Goal: Task Accomplishment & Management: Manage account settings

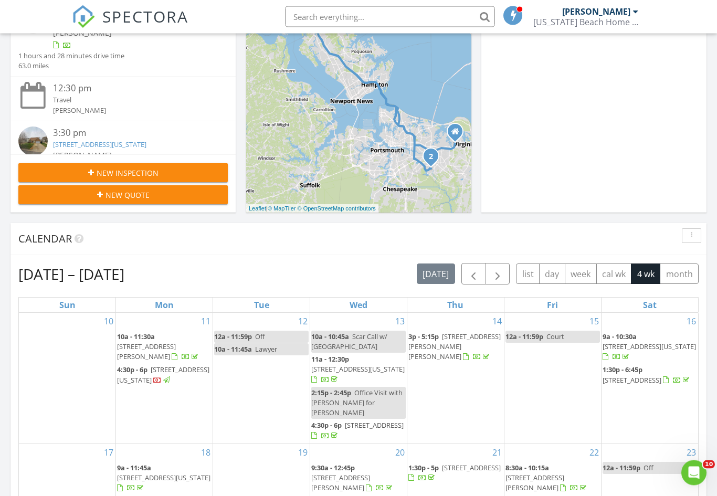
scroll to position [323, 0]
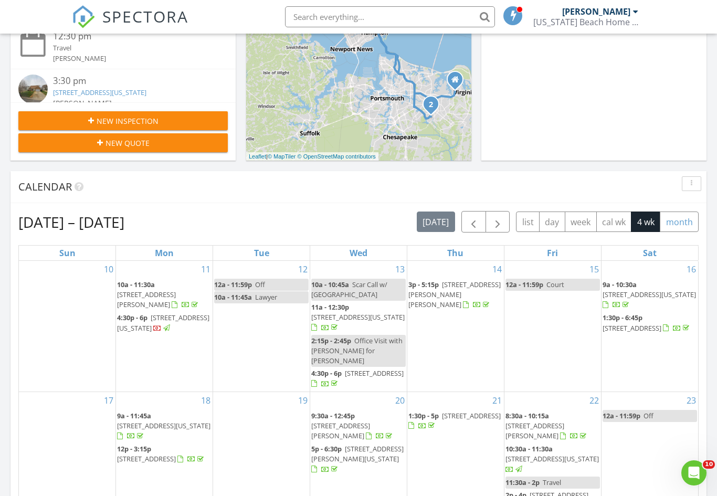
click at [671, 221] on button "month" at bounding box center [678, 221] width 39 height 20
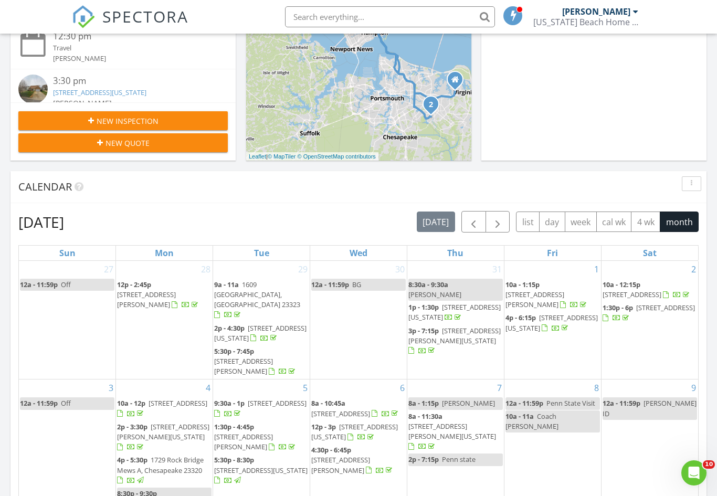
scroll to position [322, 0]
click at [472, 226] on span "button" at bounding box center [473, 222] width 13 height 13
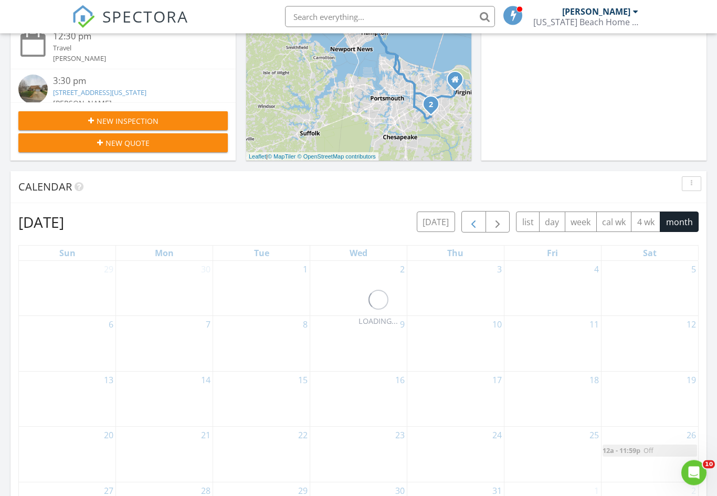
scroll to position [323, 0]
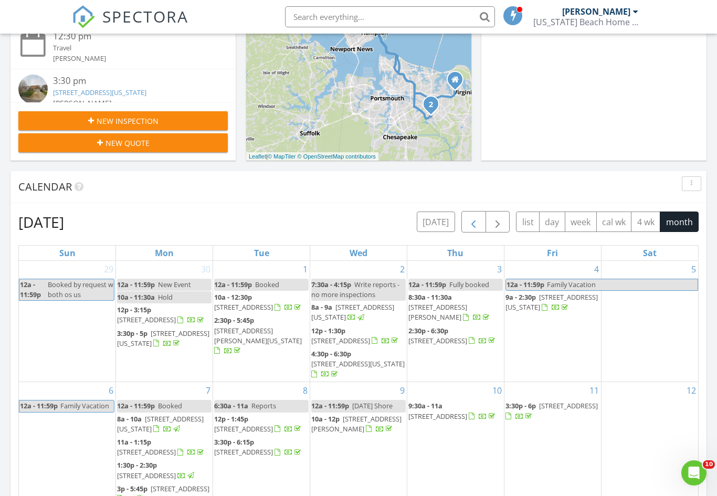
click at [470, 221] on span "button" at bounding box center [473, 222] width 13 height 13
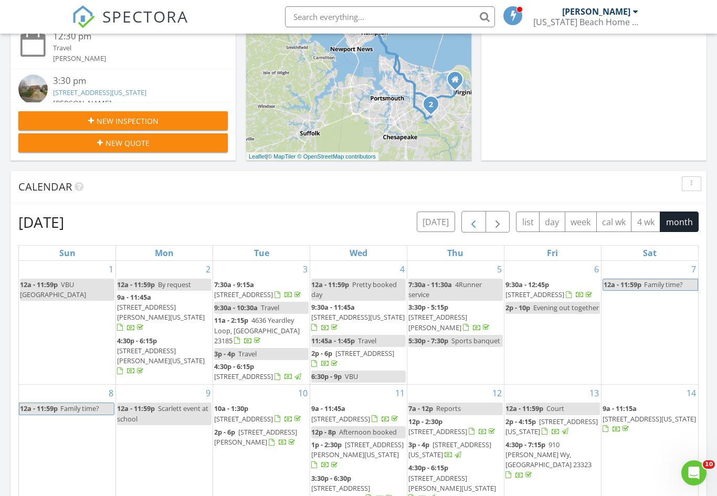
click at [473, 219] on span "button" at bounding box center [473, 222] width 13 height 13
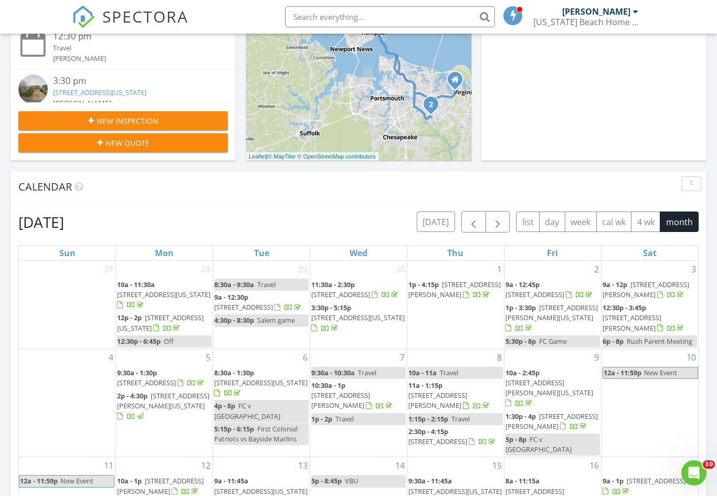
scroll to position [0, 0]
click at [471, 221] on span "button" at bounding box center [473, 222] width 13 height 13
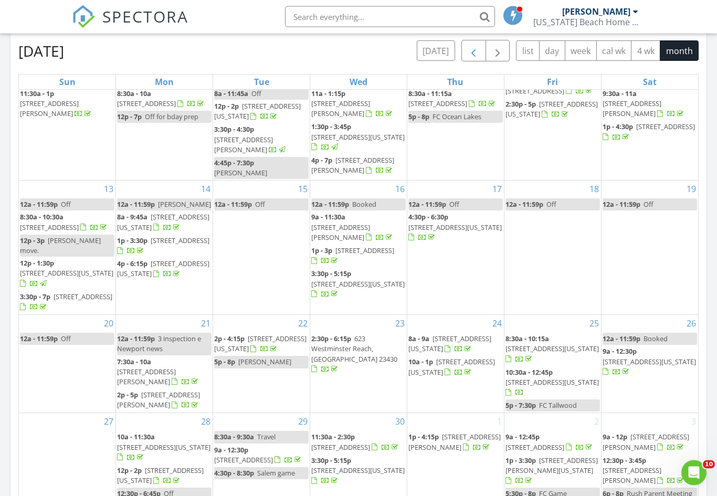
scroll to position [497, 0]
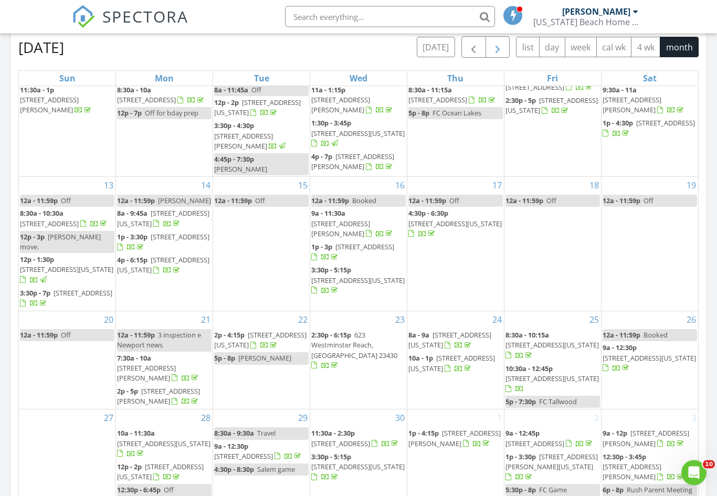
click at [493, 46] on span "button" at bounding box center [497, 47] width 13 height 13
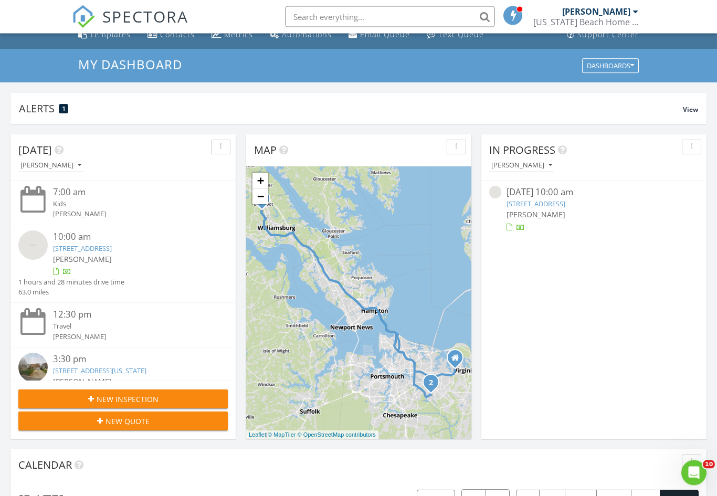
scroll to position [0, 0]
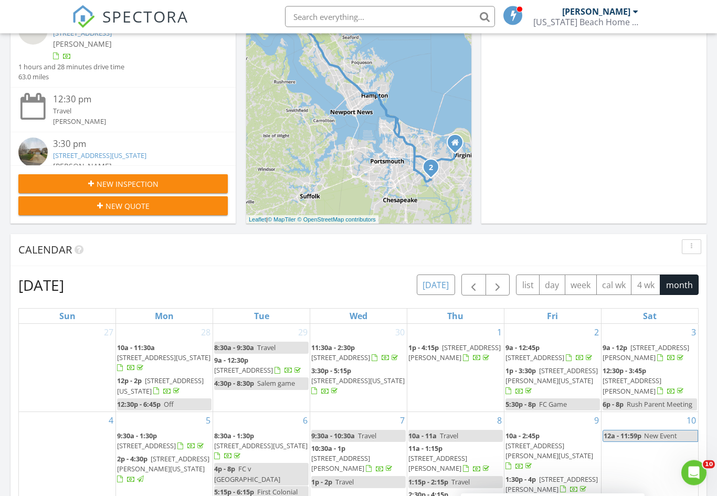
click at [433, 285] on button "today" at bounding box center [436, 285] width 38 height 20
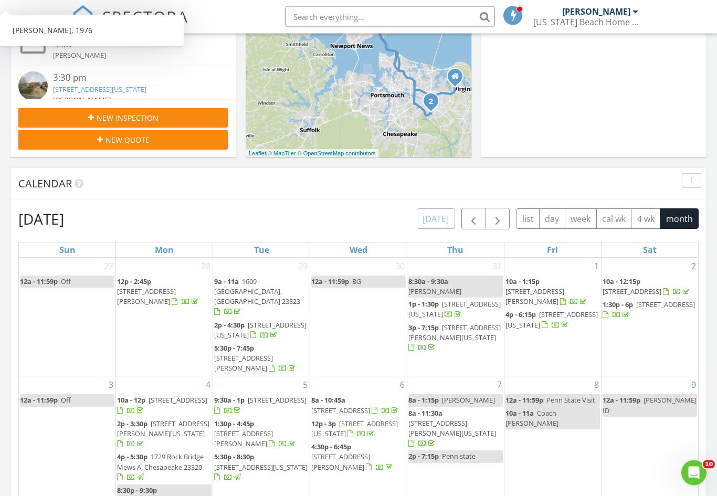
scroll to position [335, 0]
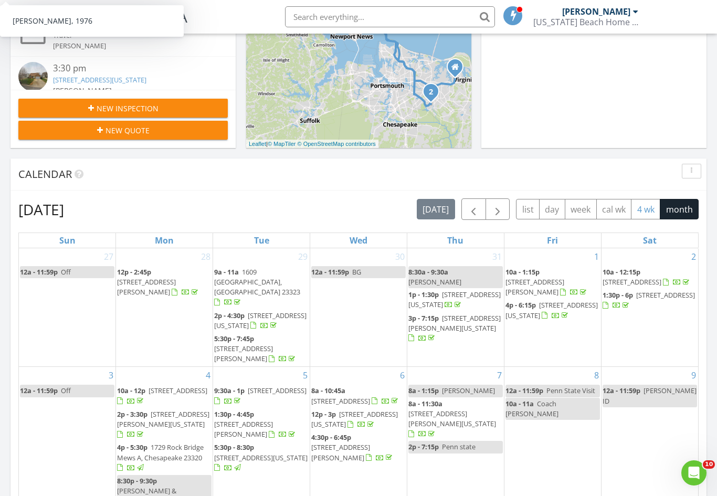
click at [643, 215] on button "4 wk" at bounding box center [645, 209] width 29 height 20
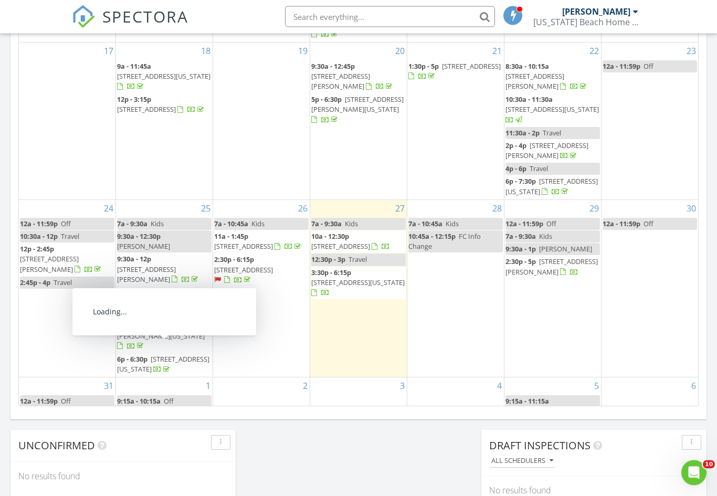
scroll to position [589, 0]
click at [155, 355] on span "920 Poquoson Cir, Virginia Beach 23452" at bounding box center [163, 363] width 92 height 19
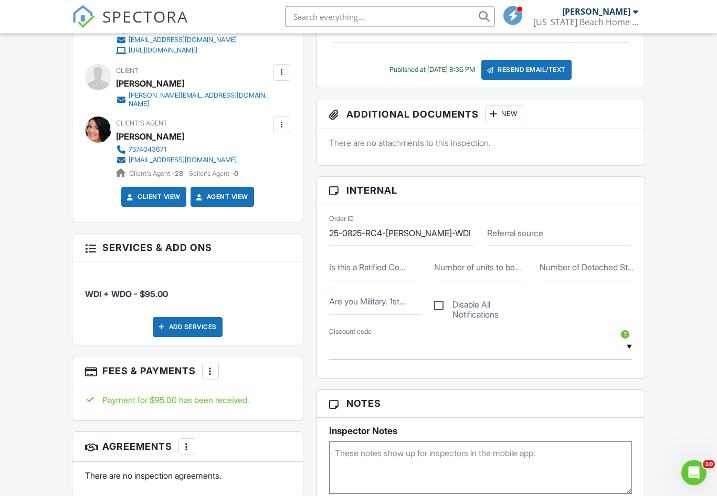
scroll to position [402, 0]
click at [207, 367] on div at bounding box center [210, 371] width 10 height 10
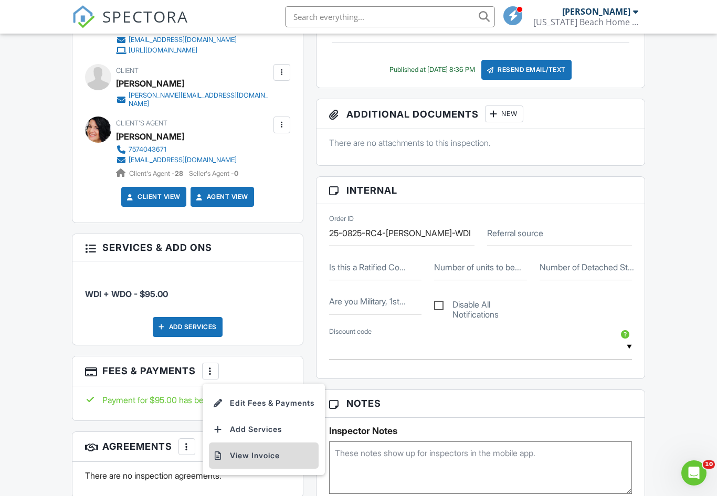
click at [257, 449] on li "View Invoice" at bounding box center [264, 455] width 110 height 26
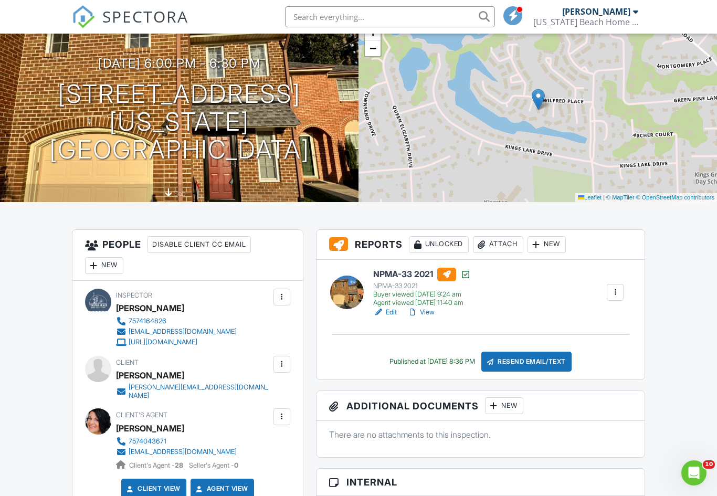
scroll to position [0, 0]
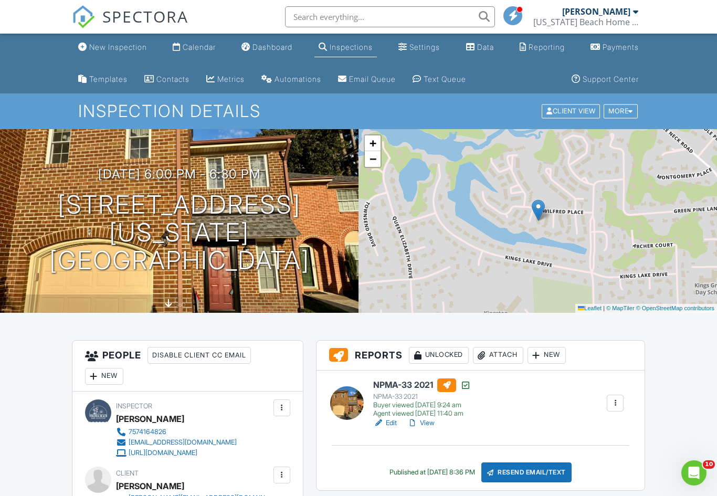
click at [147, 18] on span "SPECTORA" at bounding box center [145, 16] width 86 height 22
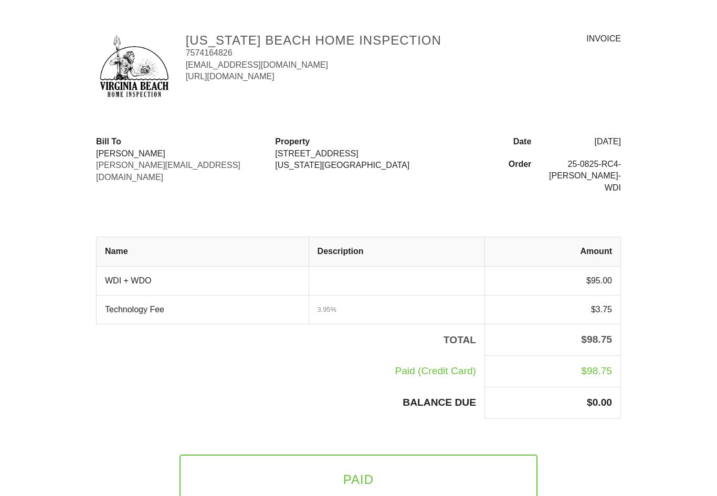
scroll to position [62, 0]
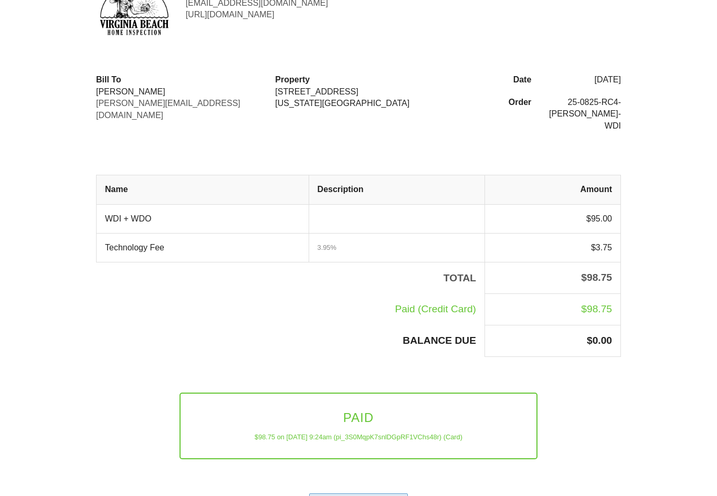
click at [372, 493] on div "View as PDF" at bounding box center [358, 502] width 99 height 19
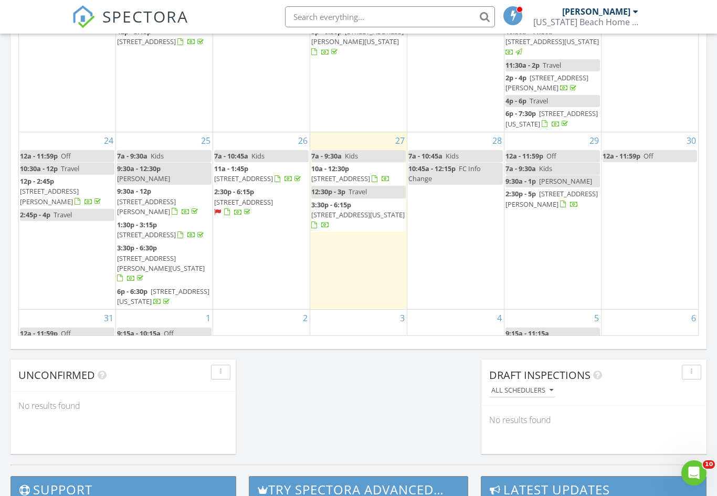
scroll to position [81, 0]
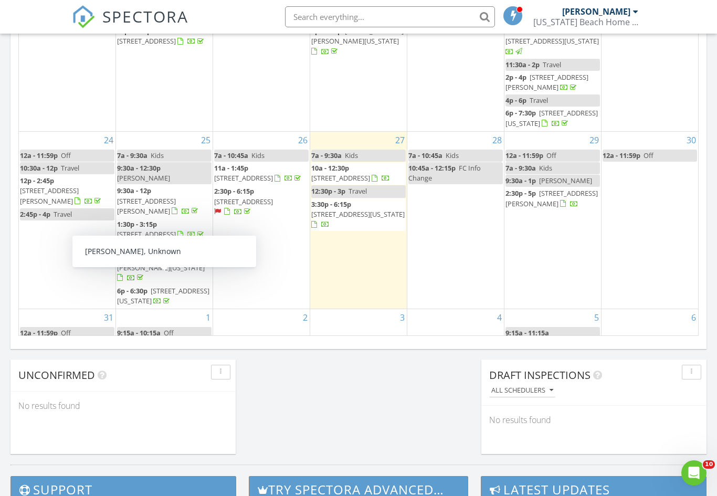
click at [161, 286] on span "920 Poquoson Cir, Virginia Beach 23452" at bounding box center [163, 295] width 92 height 19
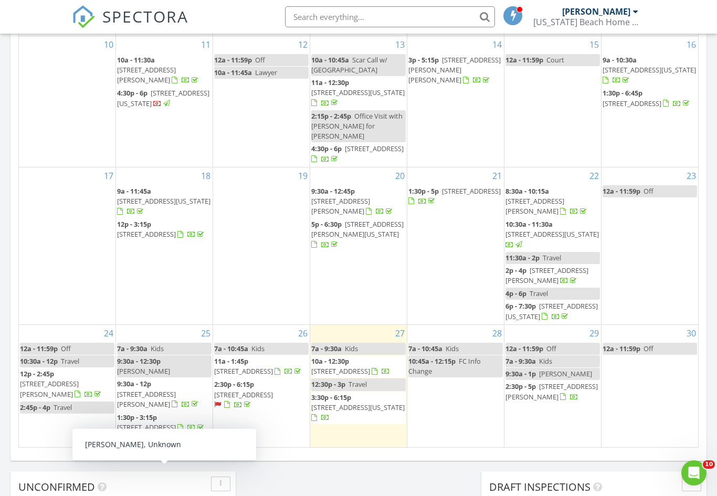
scroll to position [546, 0]
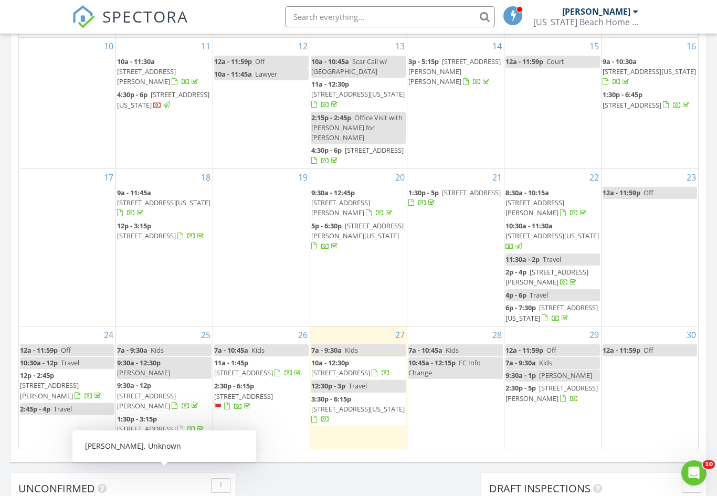
click at [264, 277] on div "19" at bounding box center [261, 247] width 97 height 157
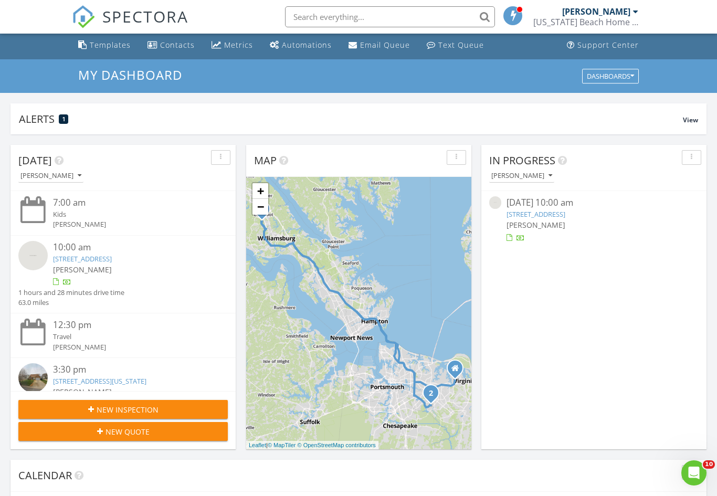
scroll to position [34, 0]
click at [565, 210] on link "525 Spring Trce, Williamsburg, VA 23188" at bounding box center [535, 214] width 59 height 9
